Goal: Task Accomplishment & Management: Complete application form

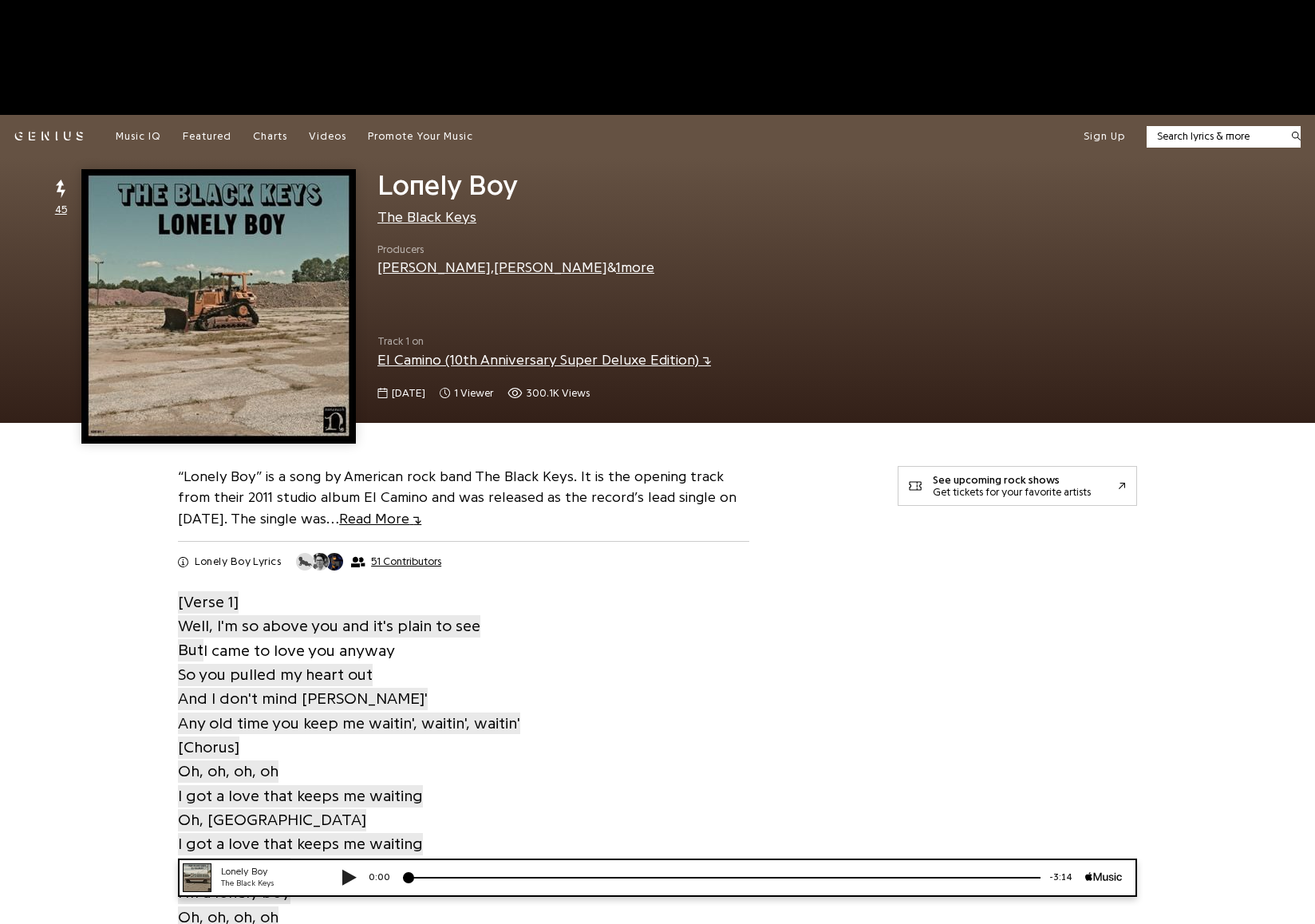
click at [1126, 130] on div "Sign Up" at bounding box center [1192, 136] width 218 height 22
click at [1108, 136] on button "Sign Up" at bounding box center [1104, 136] width 41 height 15
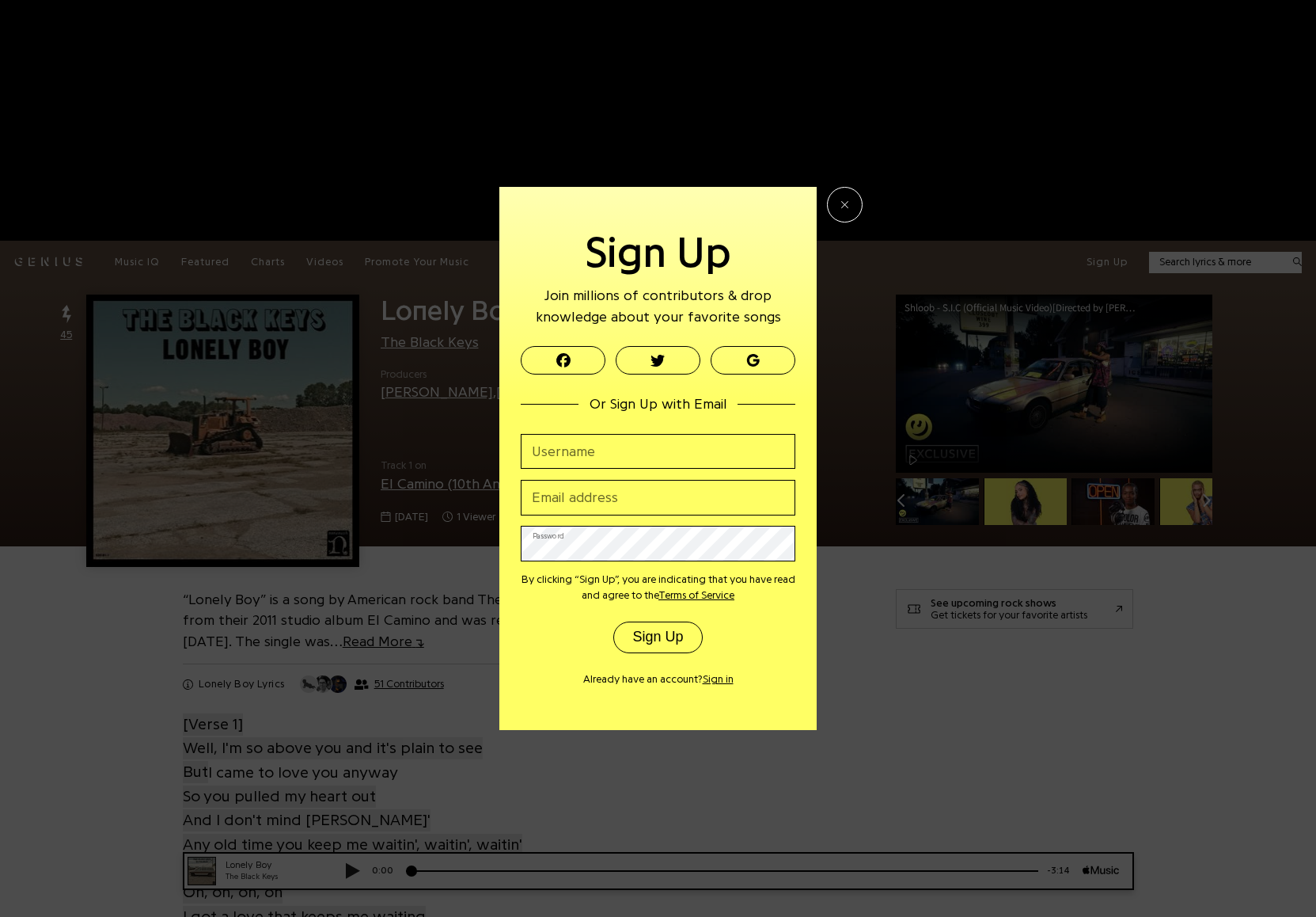
click at [628, 475] on div "Email address" at bounding box center [658, 491] width 275 height 46
click at [629, 454] on input "Username" at bounding box center [658, 451] width 275 height 36
click at [883, 624] on div "Sign Up Join millions of contributors & drop knowledge about your favorite song…" at bounding box center [658, 458] width 1316 height 917
click at [844, 210] on button "Close" at bounding box center [845, 205] width 36 height 36
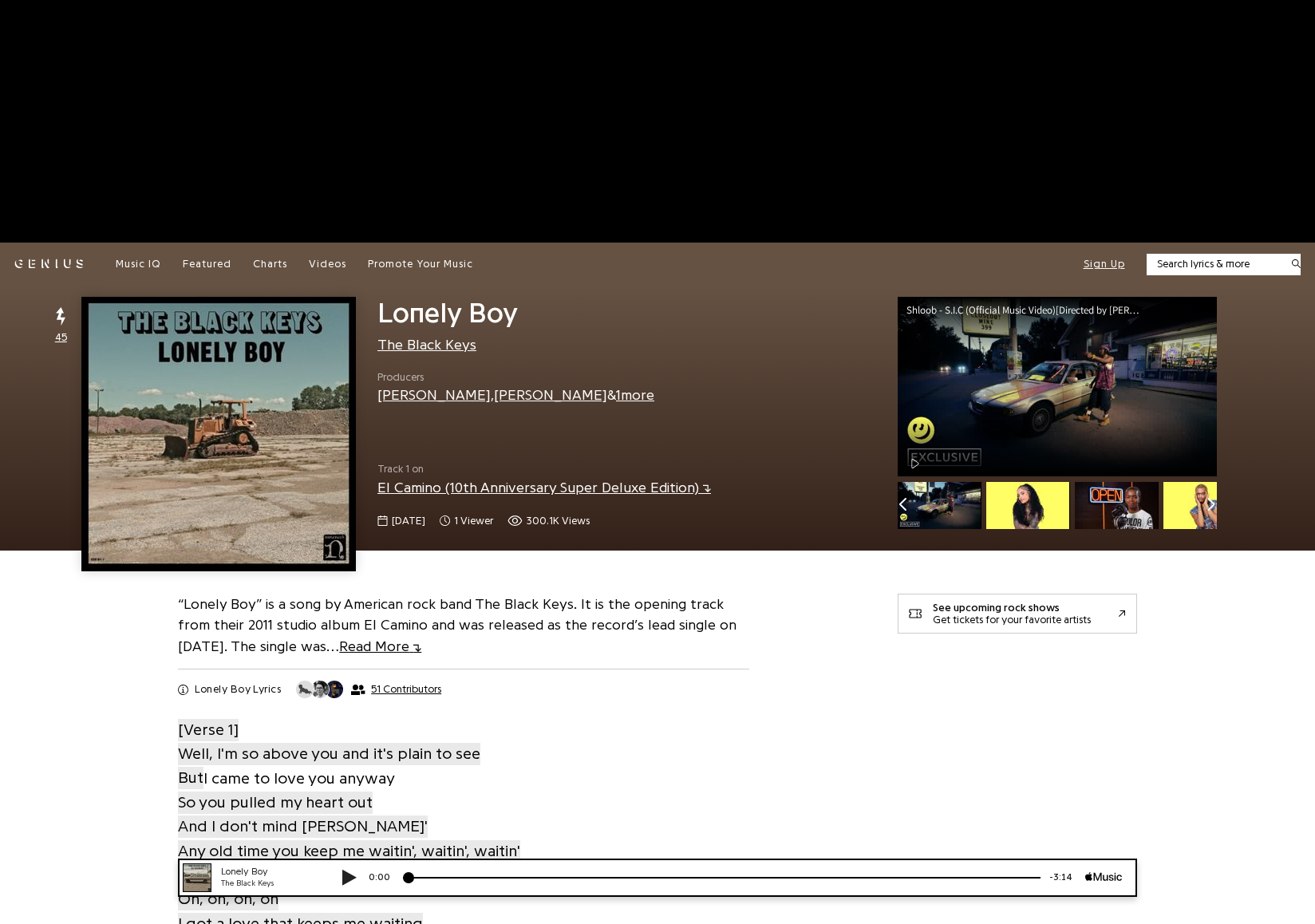
click at [1102, 261] on button "Sign Up" at bounding box center [1104, 264] width 41 height 15
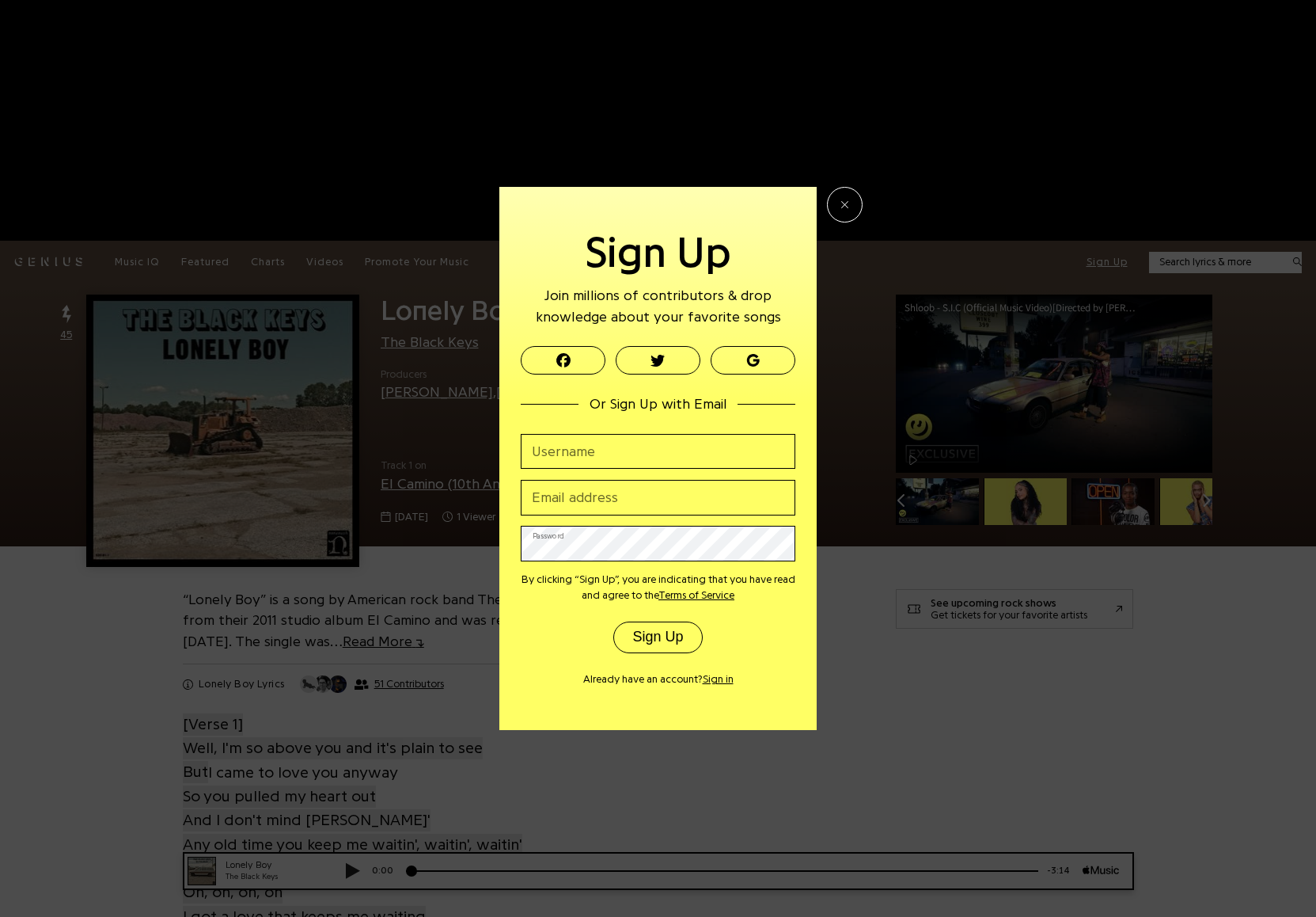
click at [662, 443] on input "Username" at bounding box center [658, 451] width 275 height 36
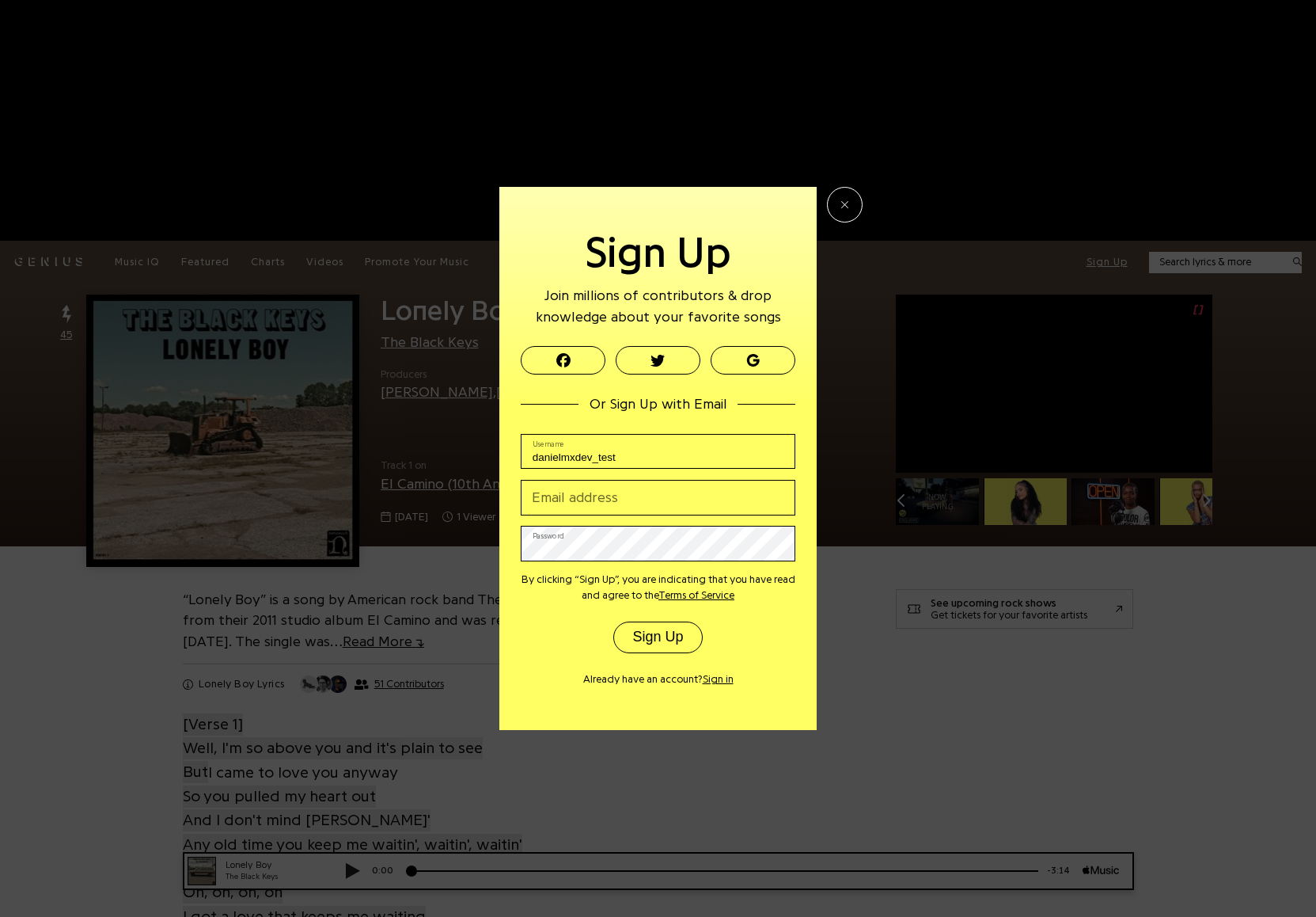
type input "danielmxdev_test"
click at [691, 501] on input "daniel.guerra@medialab.ka" at bounding box center [658, 497] width 275 height 36
click at [614, 622] on button "Sign Up" at bounding box center [658, 637] width 90 height 31
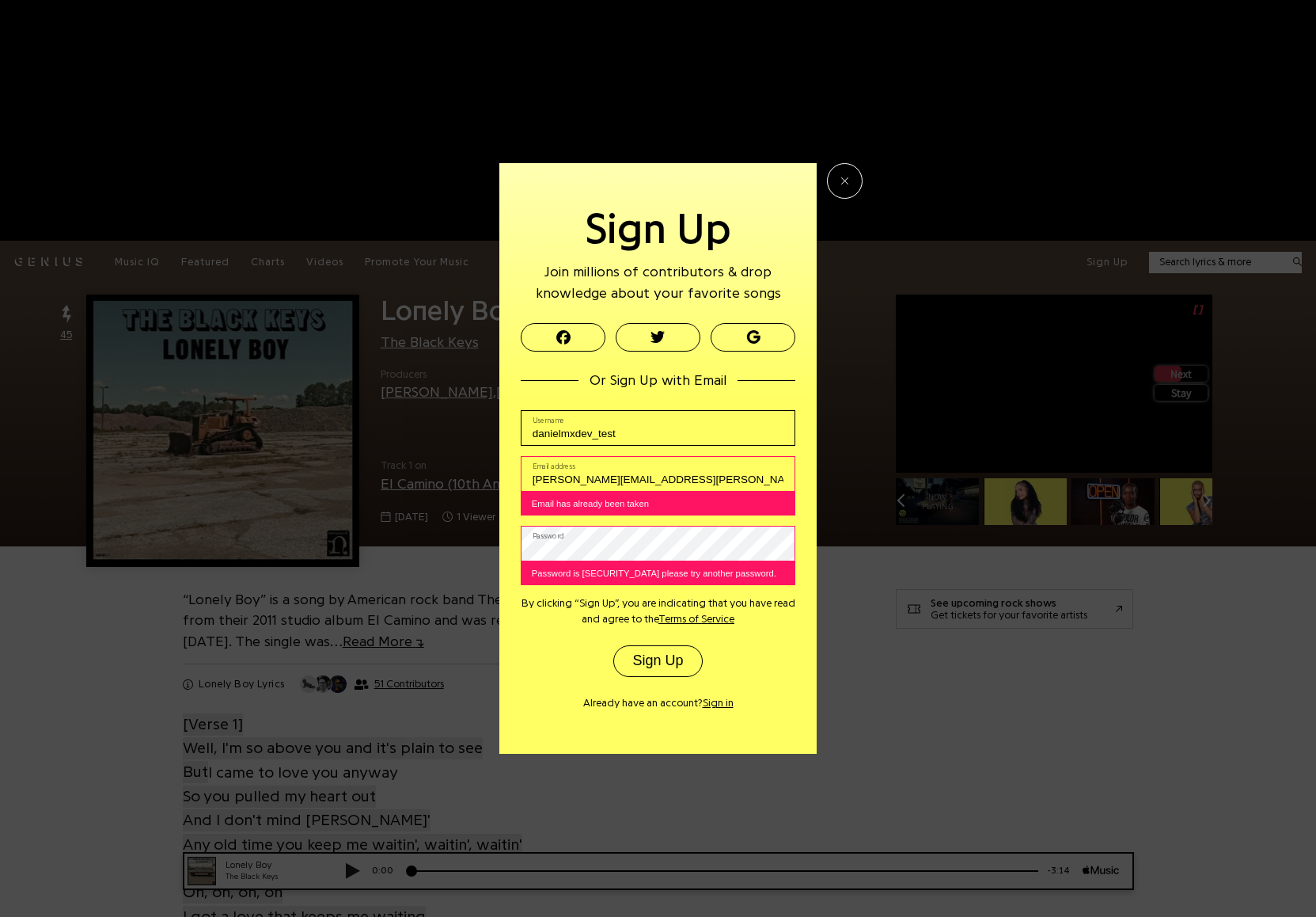
click at [774, 621] on p "By clicking “Sign Up”, you are indicating that you have read and agree to the T…" at bounding box center [658, 611] width 275 height 31
click at [660, 474] on input "daniel.guerra@medialab.la" at bounding box center [658, 474] width 275 height 36
click at [591, 478] on input "daniel.guerra@medialab.la" at bounding box center [658, 474] width 275 height 36
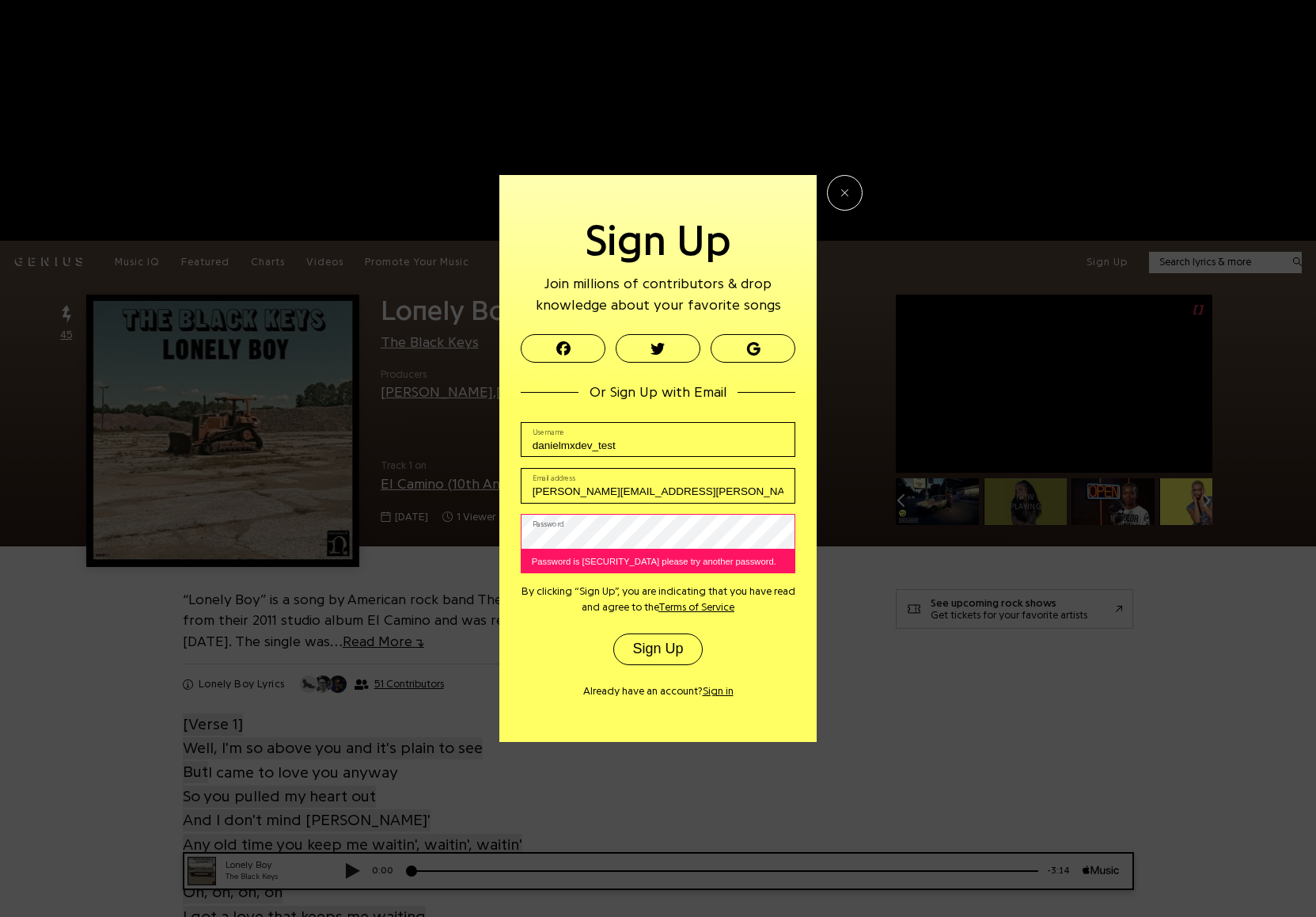
type input "daniel.guerra+test11212211231@medialab.la"
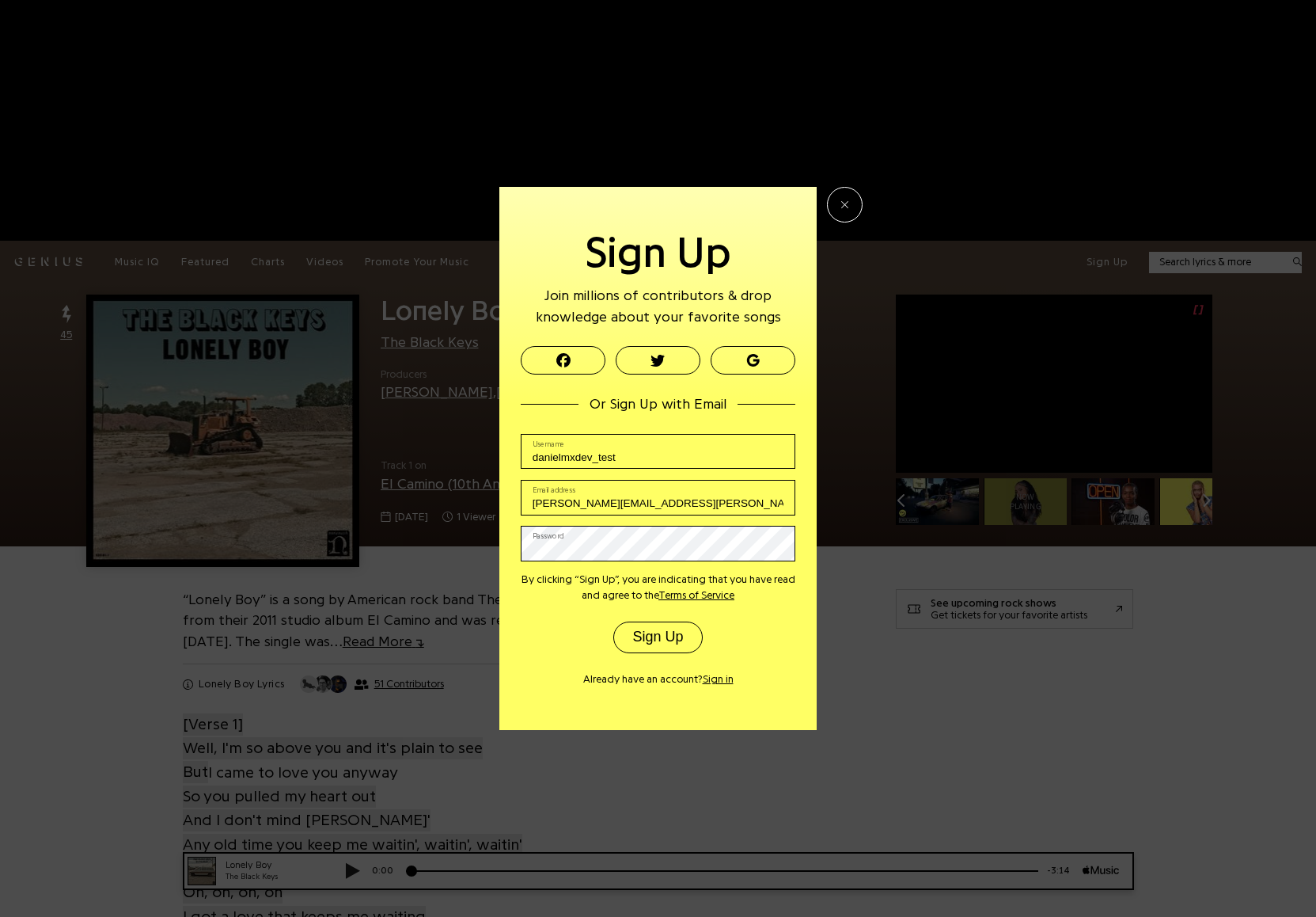
click at [794, 601] on p "By clicking “Sign Up”, you are indicating that you have read and agree to the T…" at bounding box center [658, 588] width 275 height 31
click at [660, 628] on button "Sign Up" at bounding box center [658, 637] width 90 height 31
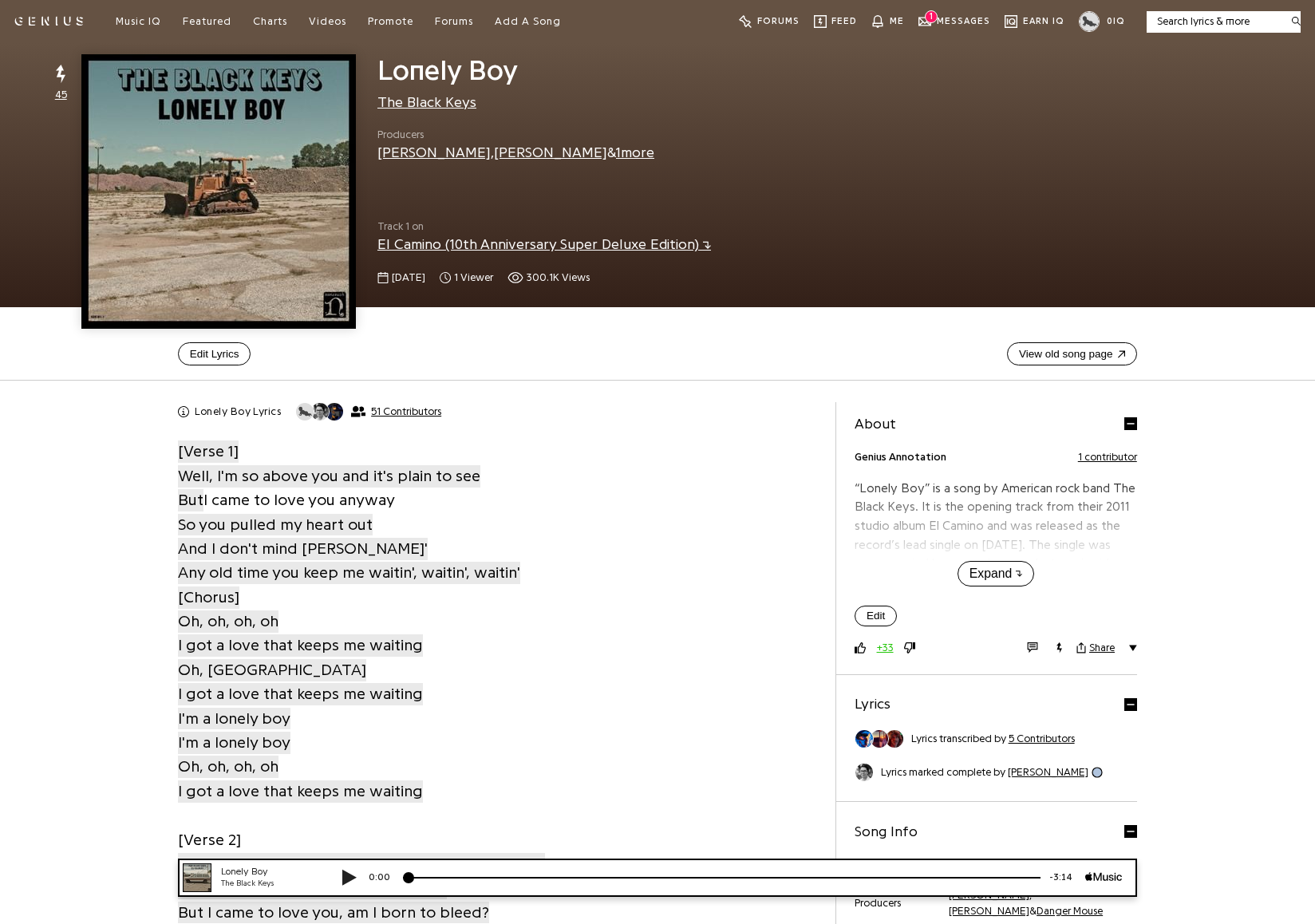
click at [1099, 27] on div "0 IQ" at bounding box center [1101, 22] width 46 height 32
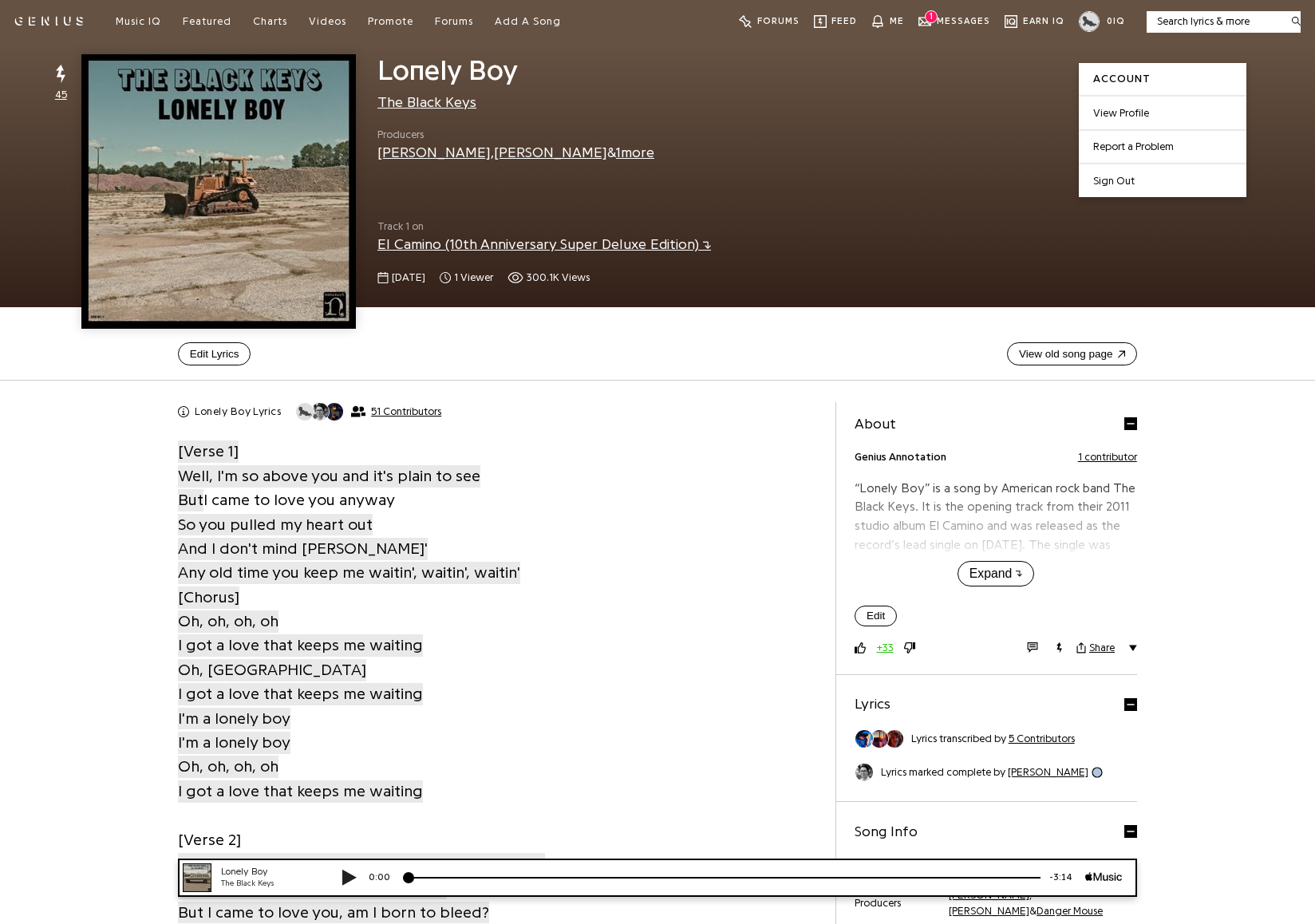
click at [1120, 177] on button "Sign Out" at bounding box center [1162, 180] width 168 height 34
